Goal: Transaction & Acquisition: Purchase product/service

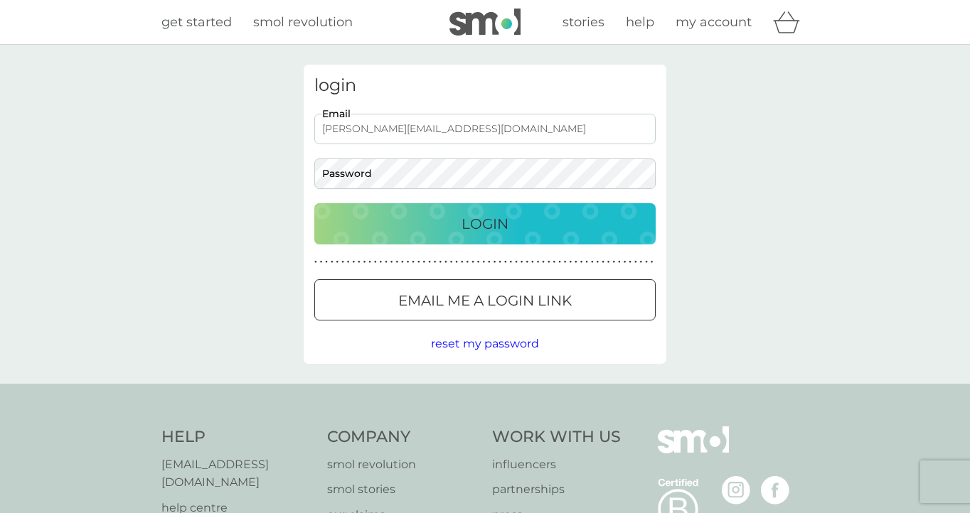
type input "lynnmann@hotmail.com"
click at [456, 299] on p "Email me a login link" at bounding box center [485, 300] width 174 height 23
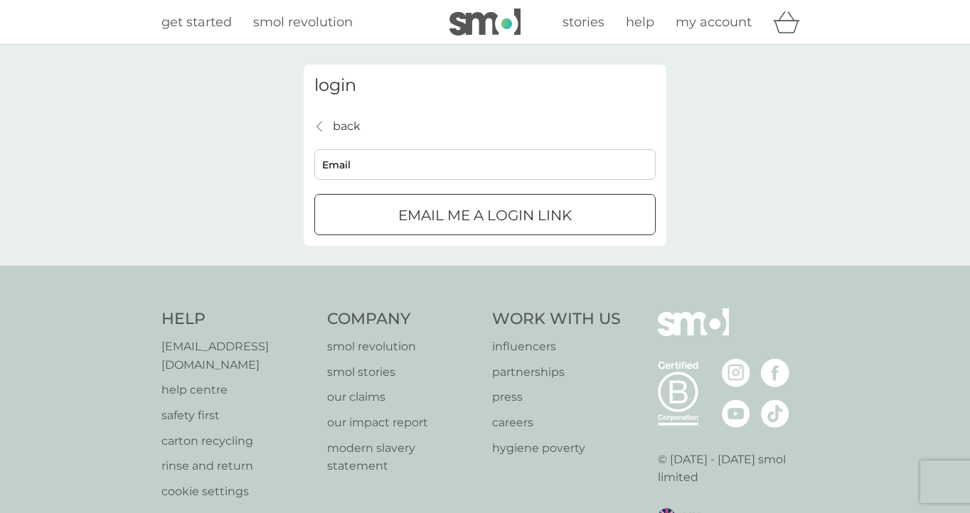
click at [374, 168] on input "Email" at bounding box center [484, 164] width 341 height 31
type input "lynnmann@hotmail.com"
click at [459, 215] on p "Email me a login link" at bounding box center [485, 215] width 174 height 23
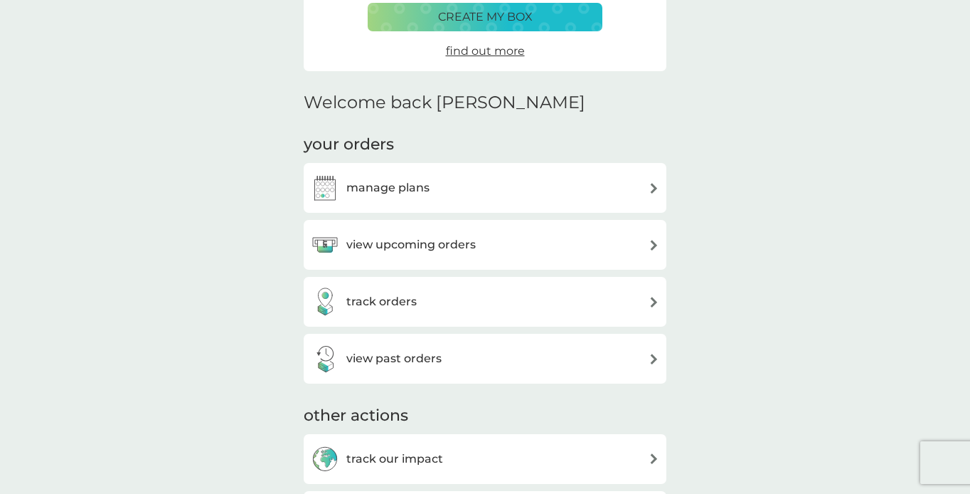
scroll to position [270, 0]
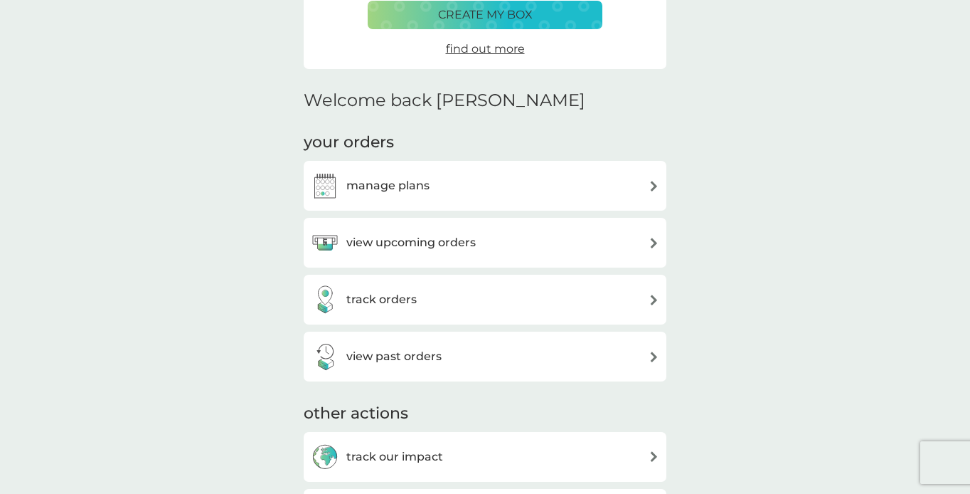
click at [388, 240] on h3 "view upcoming orders" at bounding box center [410, 242] width 129 height 18
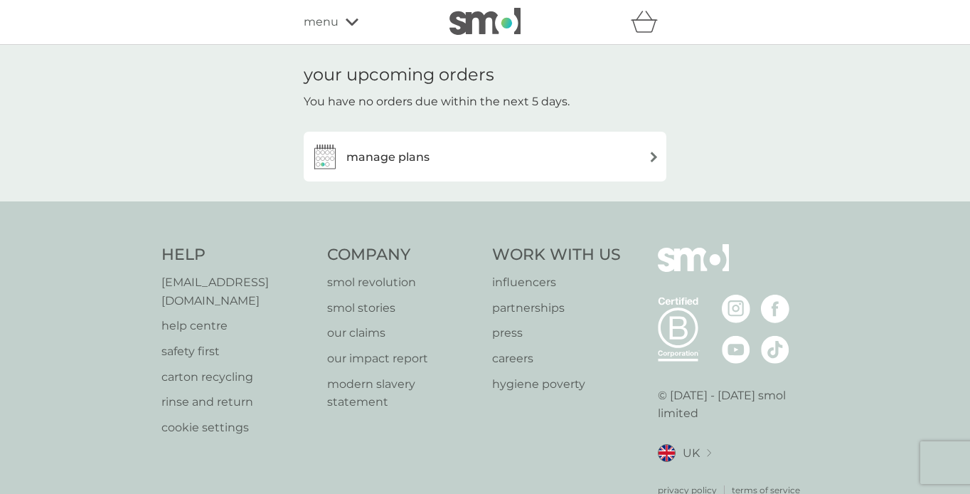
click at [411, 155] on h3 "manage plans" at bounding box center [387, 157] width 83 height 18
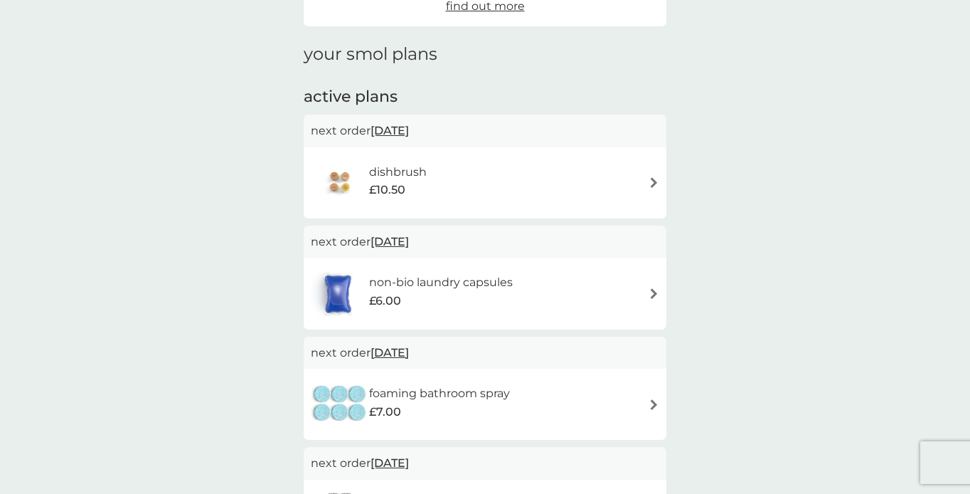
scroll to position [176, 0]
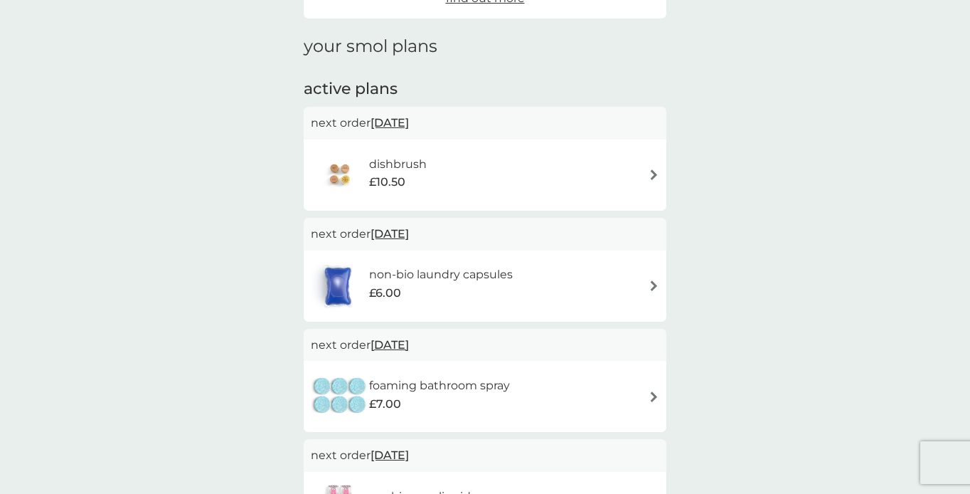
click at [645, 174] on div "dishbrush £10.50" at bounding box center [485, 175] width 348 height 50
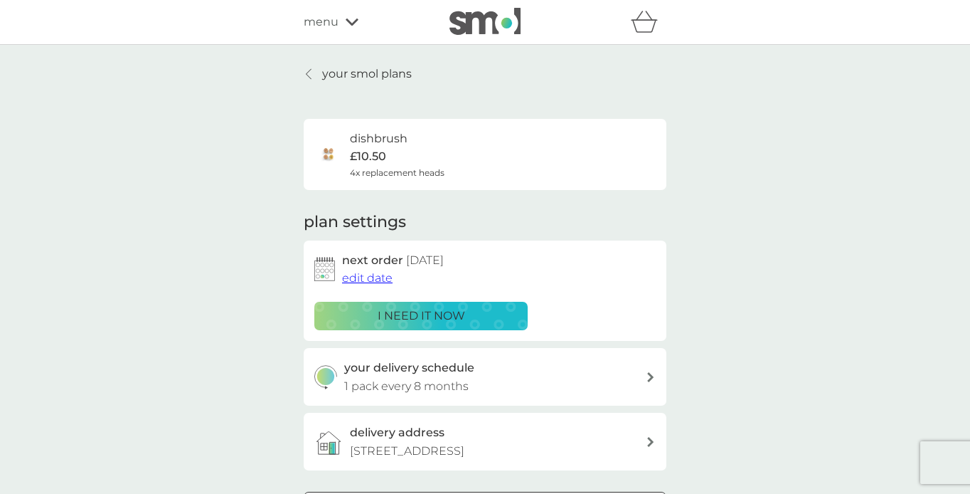
click at [368, 277] on span "edit date" at bounding box center [367, 278] width 50 height 14
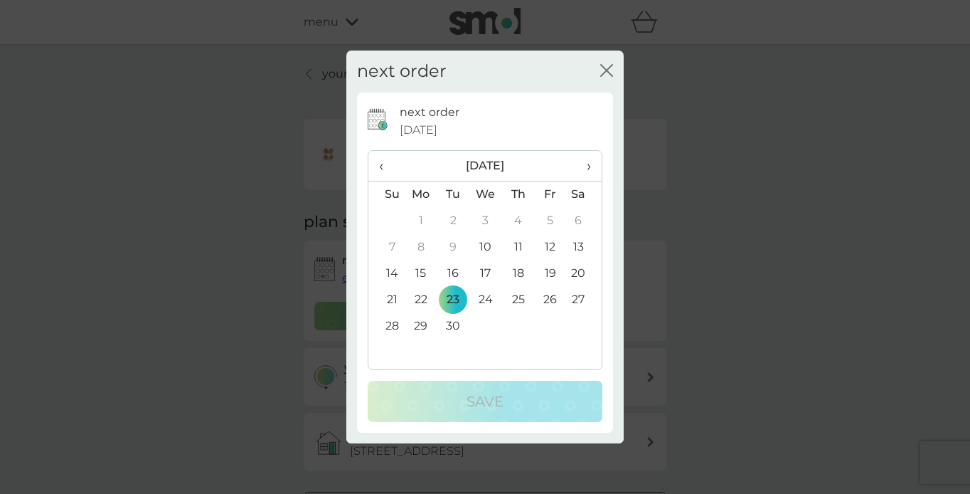
click at [590, 166] on span "›" at bounding box center [584, 166] width 14 height 30
click at [545, 268] on td "19" at bounding box center [550, 273] width 32 height 26
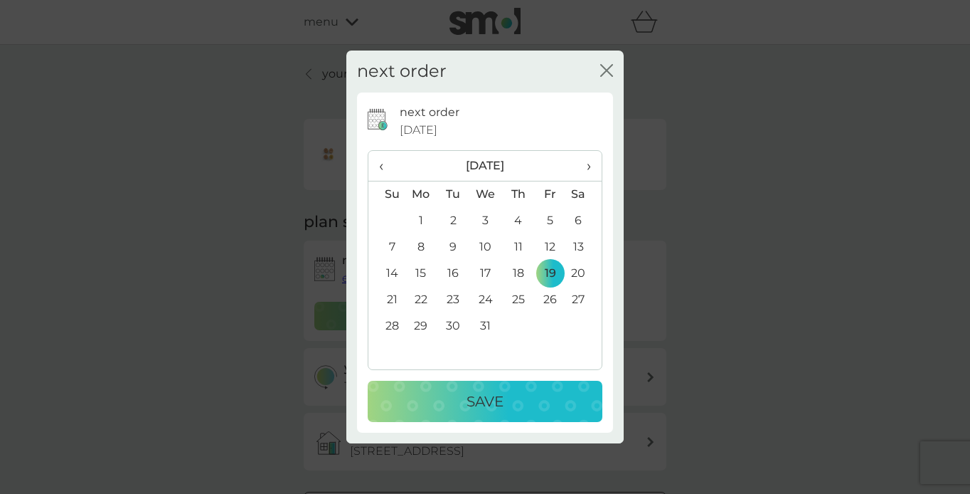
click at [460, 395] on div "Save" at bounding box center [485, 401] width 206 height 23
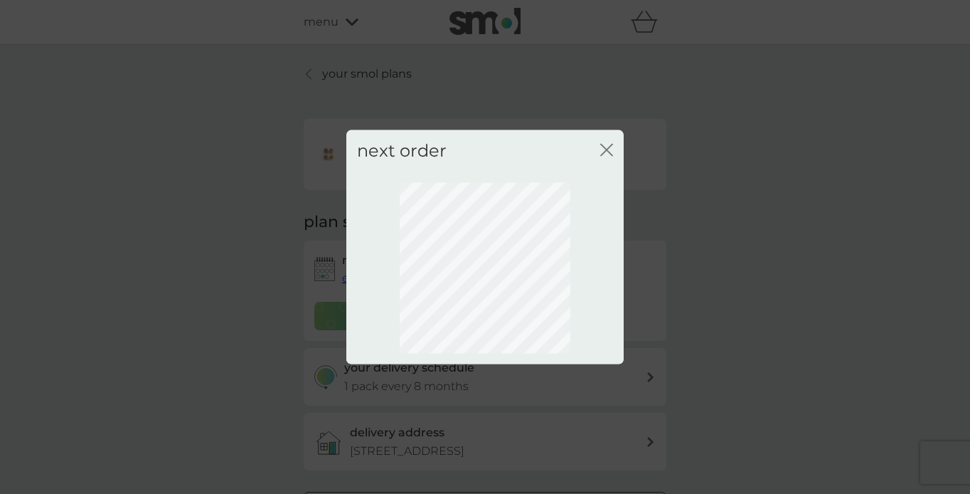
click at [606, 147] on icon "close" at bounding box center [606, 150] width 13 height 13
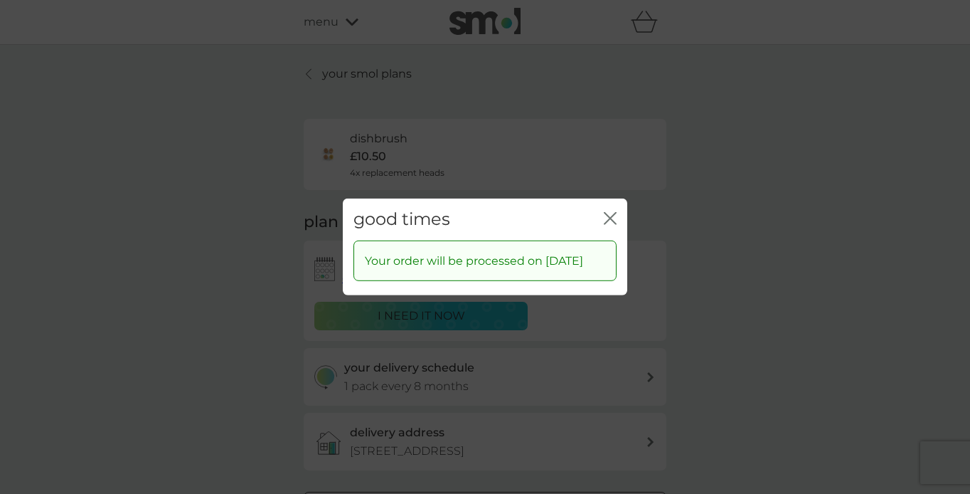
click at [605, 212] on icon "close" at bounding box center [610, 218] width 13 height 13
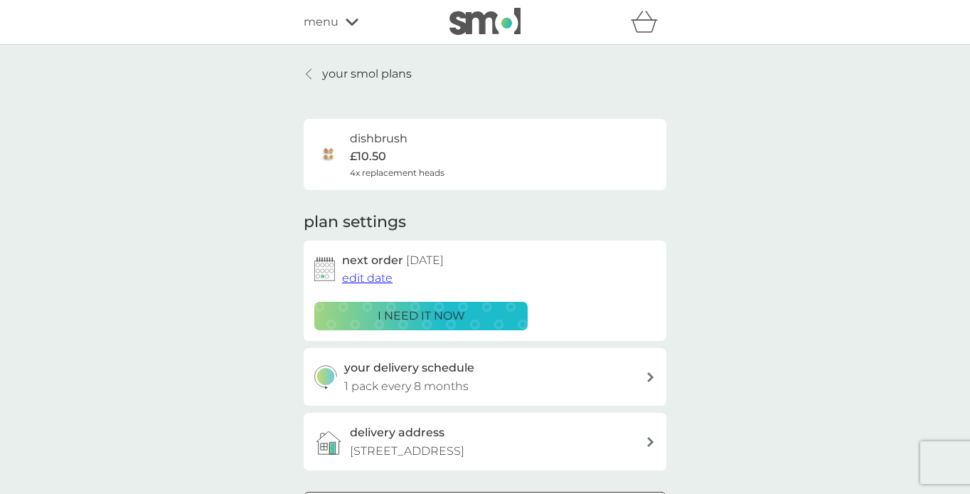
click at [388, 77] on p "your smol plans" at bounding box center [367, 74] width 90 height 18
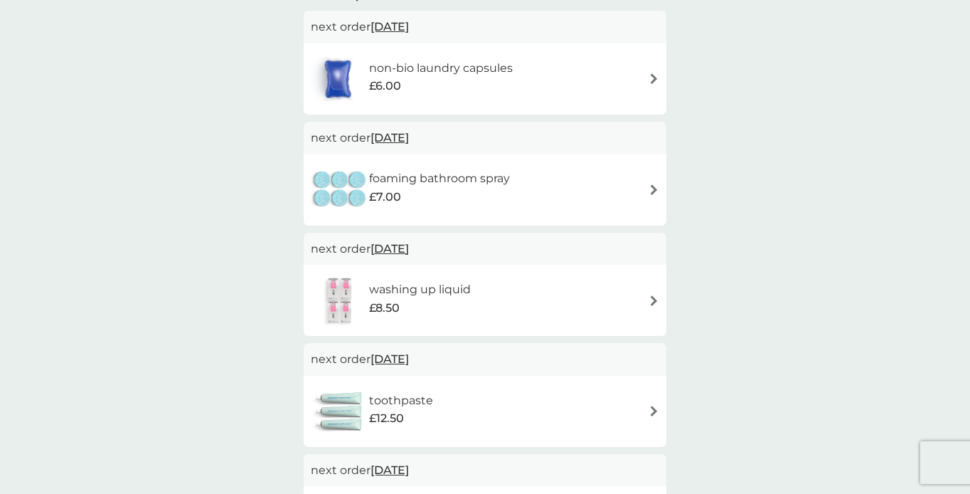
scroll to position [274, 0]
click at [656, 183] on img at bounding box center [654, 186] width 11 height 11
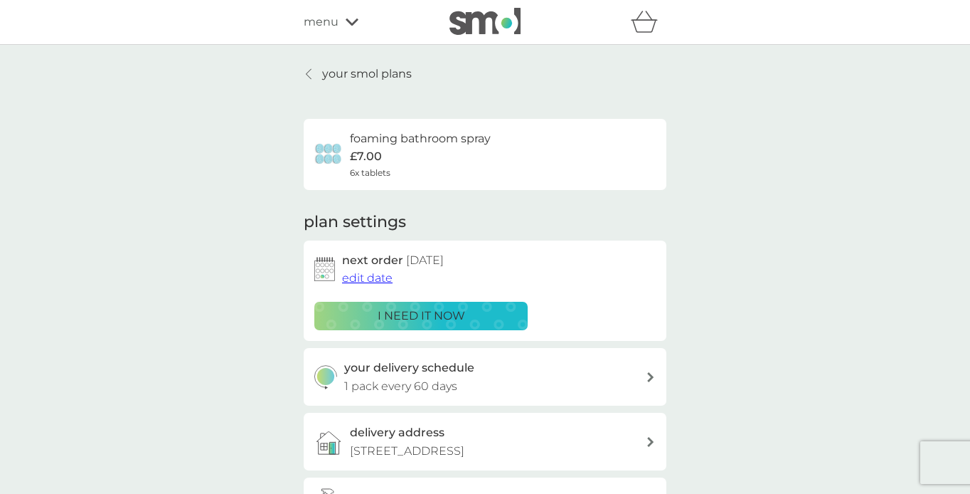
click at [371, 277] on span "edit date" at bounding box center [367, 278] width 50 height 14
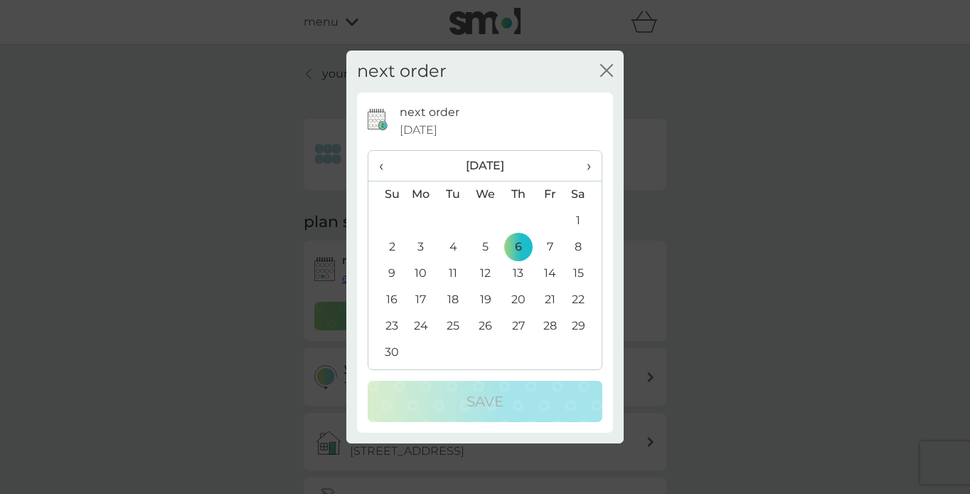
click at [589, 165] on span "›" at bounding box center [584, 166] width 14 height 30
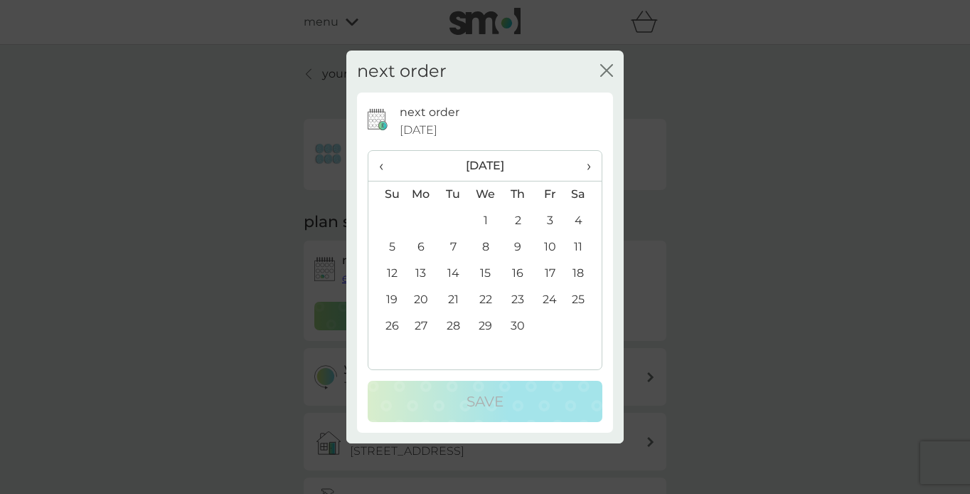
click at [589, 165] on span "›" at bounding box center [584, 166] width 14 height 30
click at [379, 164] on span "‹" at bounding box center [386, 166] width 15 height 30
click at [589, 165] on span "›" at bounding box center [584, 166] width 14 height 30
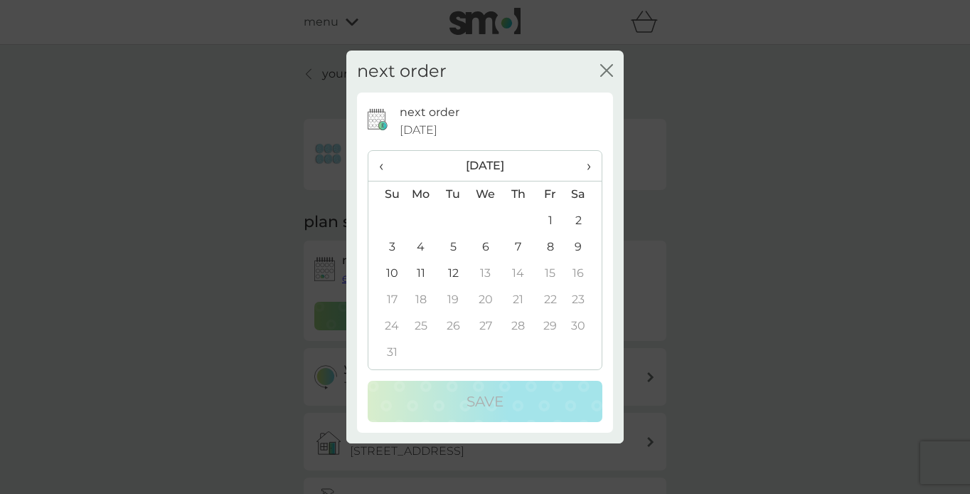
click at [452, 271] on td "12" at bounding box center [453, 273] width 32 height 26
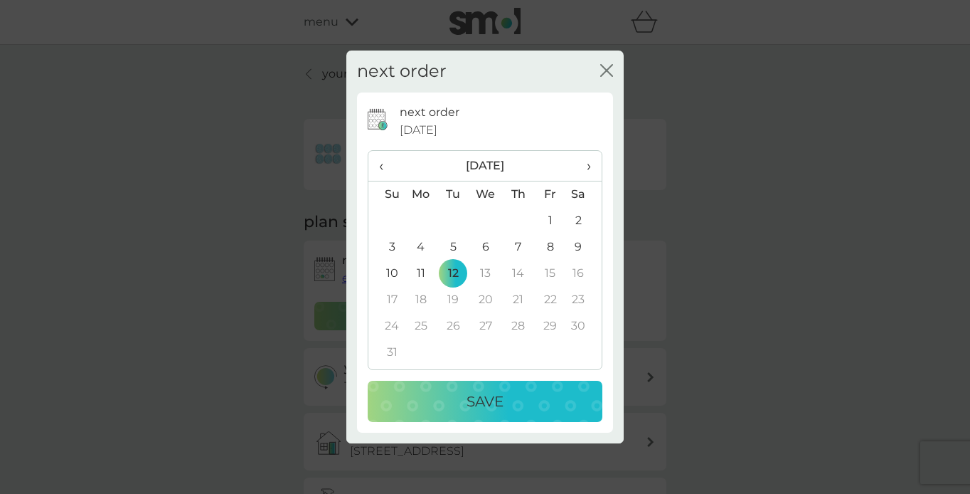
click at [468, 407] on p "Save" at bounding box center [485, 401] width 37 height 23
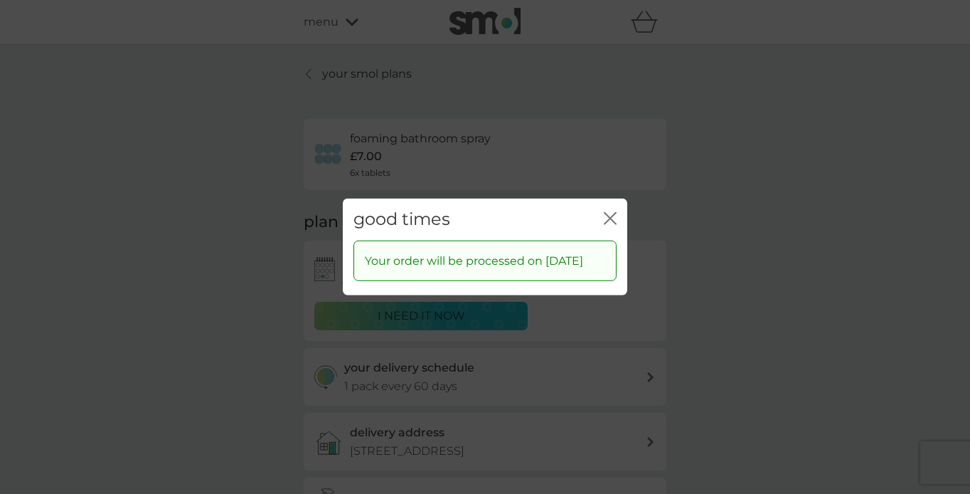
click at [609, 213] on icon "close" at bounding box center [607, 218] width 6 height 11
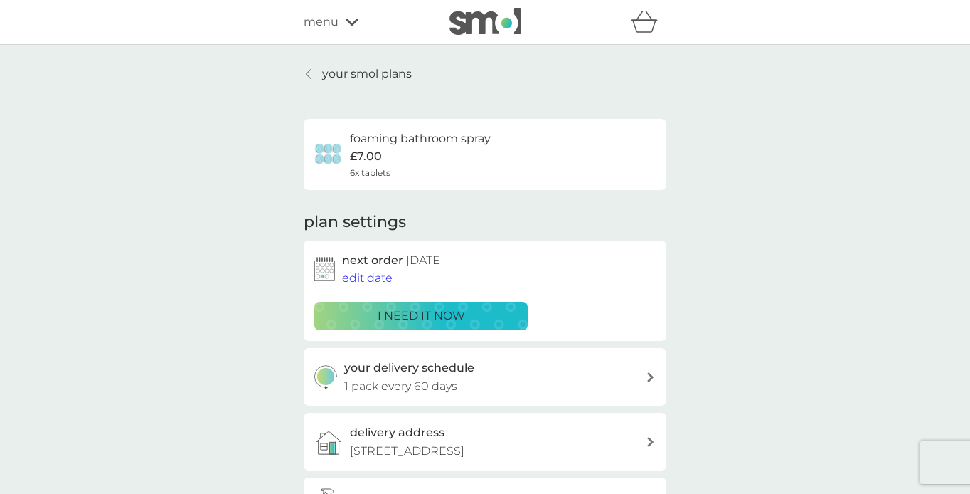
click at [379, 74] on p "your smol plans" at bounding box center [367, 74] width 90 height 18
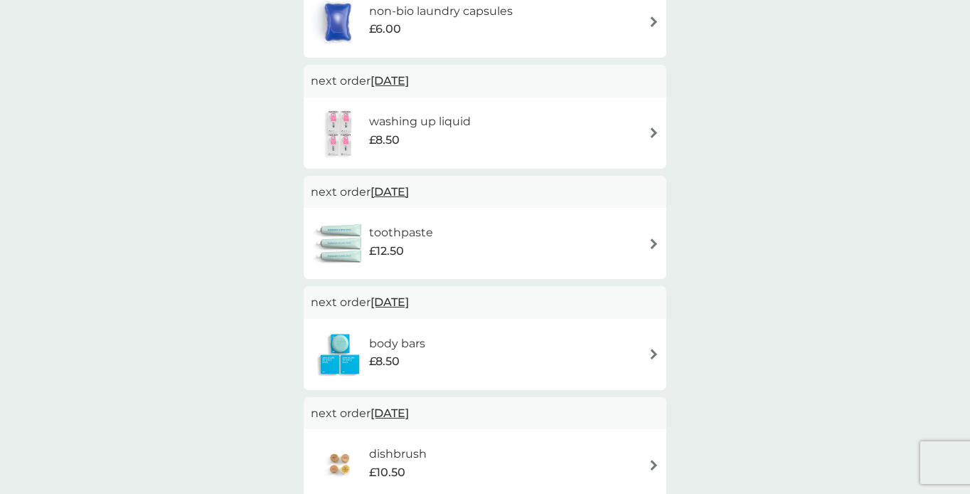
scroll to position [330, 0]
click at [652, 237] on img at bounding box center [654, 242] width 11 height 11
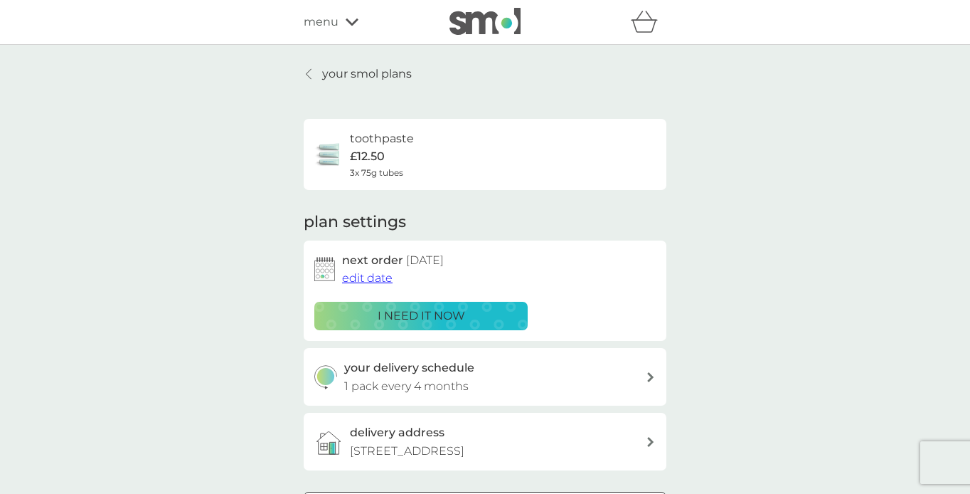
click at [409, 321] on p "i need it now" at bounding box center [421, 315] width 87 height 18
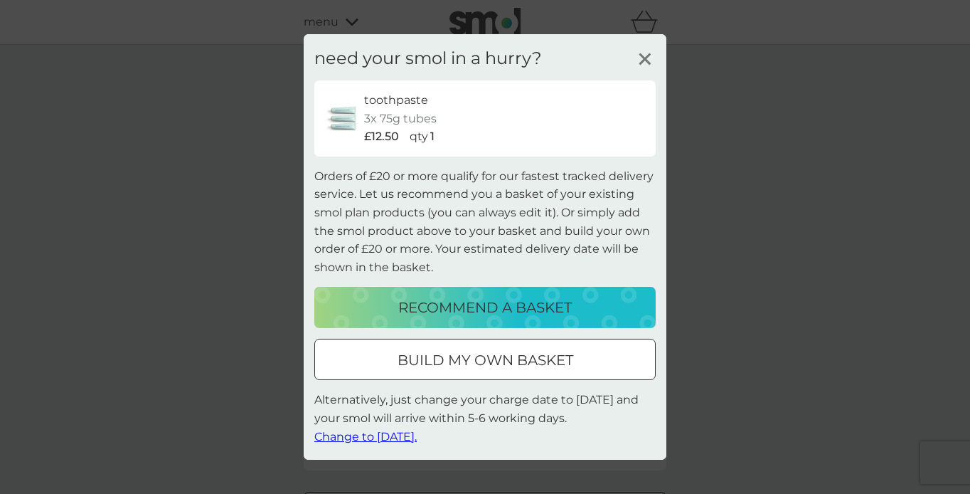
click at [442, 306] on p "recommend a basket" at bounding box center [485, 307] width 174 height 23
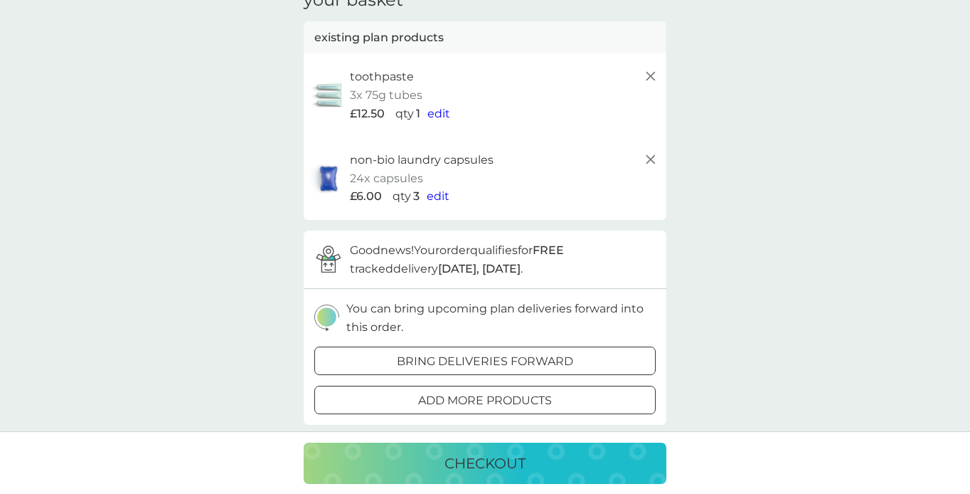
scroll to position [81, 0]
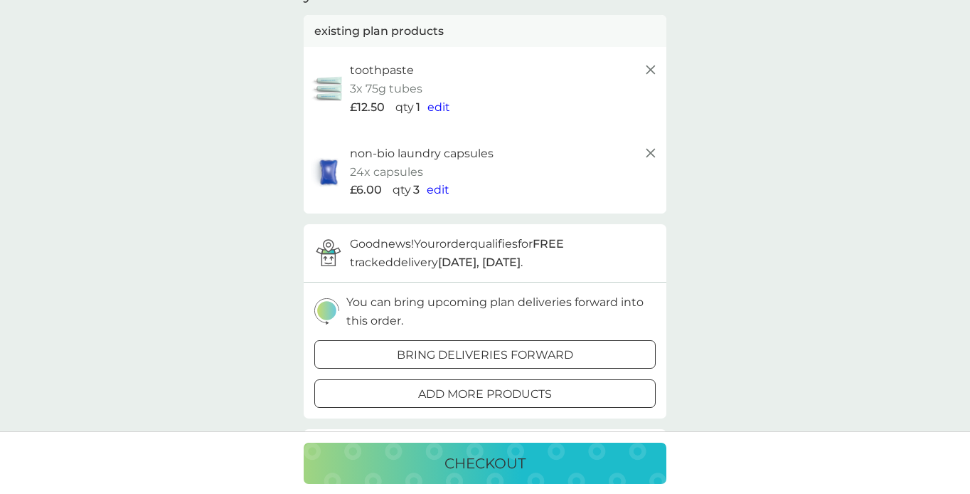
click at [652, 149] on line at bounding box center [650, 153] width 9 height 9
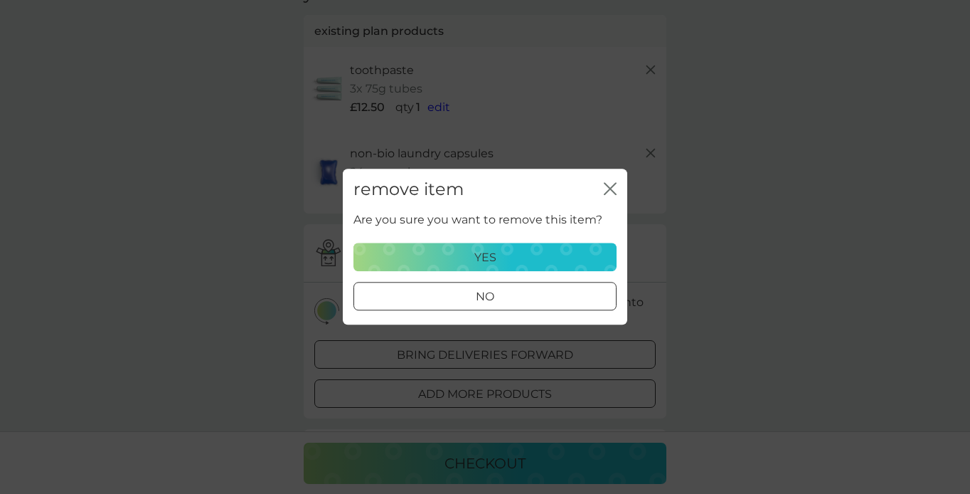
click at [540, 248] on div "yes" at bounding box center [485, 257] width 245 height 18
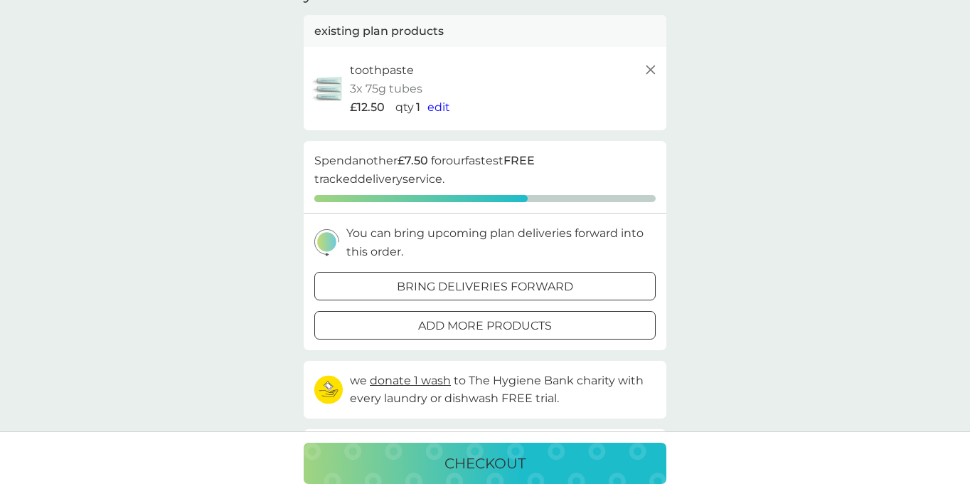
click at [475, 462] on p "checkout" at bounding box center [484, 463] width 81 height 23
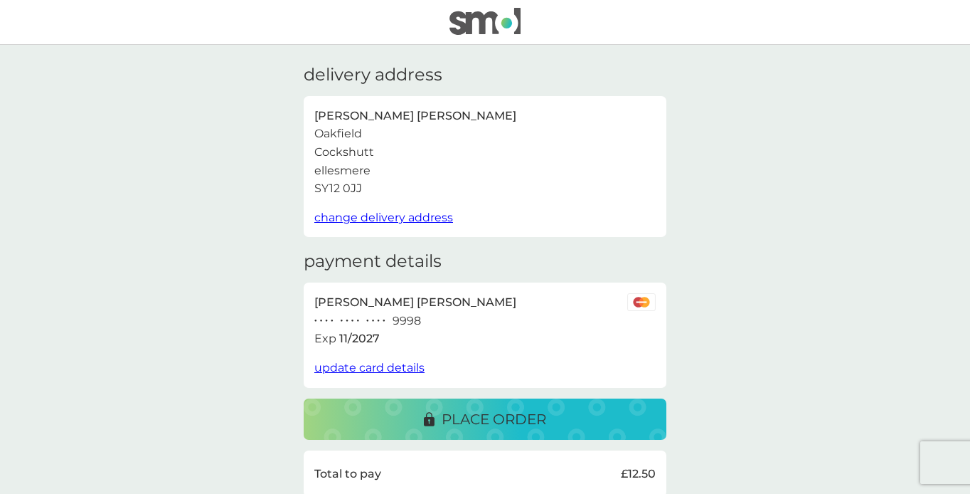
click at [499, 410] on p "place order" at bounding box center [494, 418] width 105 height 23
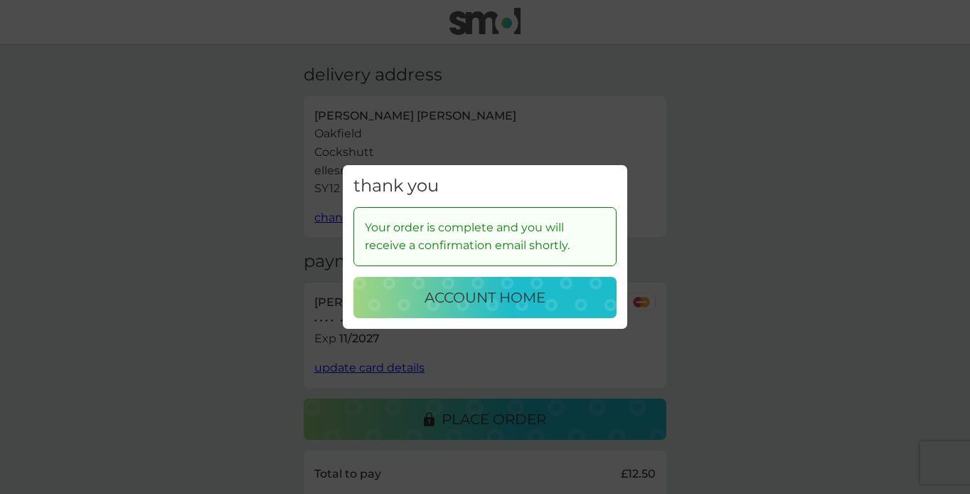
click at [513, 299] on p "account home" at bounding box center [485, 297] width 121 height 23
